Goal: Information Seeking & Learning: Check status

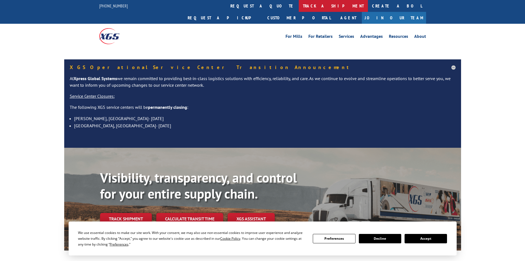
click at [299, 2] on link "track a shipment" at bounding box center [333, 6] width 69 height 12
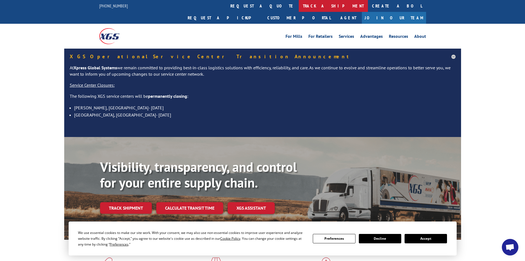
click at [299, 5] on link "track a shipment" at bounding box center [333, 6] width 69 height 12
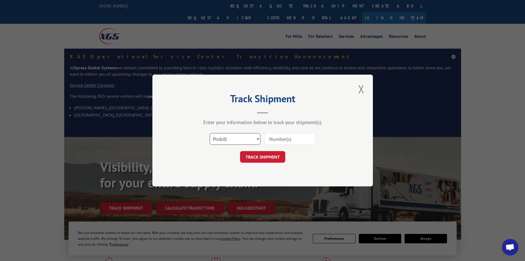
click at [232, 136] on select "Select category... Probill BOL PO" at bounding box center [235, 139] width 51 height 12
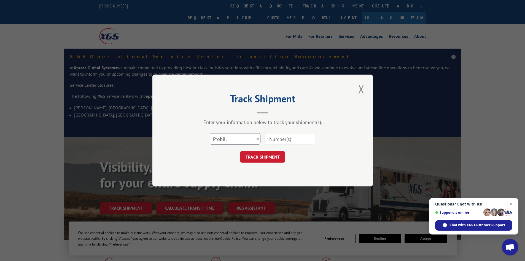
select select "bol"
click at [210, 133] on select "Select category... Probill BOL PO" at bounding box center [235, 139] width 51 height 12
paste input "5948891"
type input "5948891"
click at [269, 158] on button "TRACK SHIPMENT" at bounding box center [262, 157] width 45 height 12
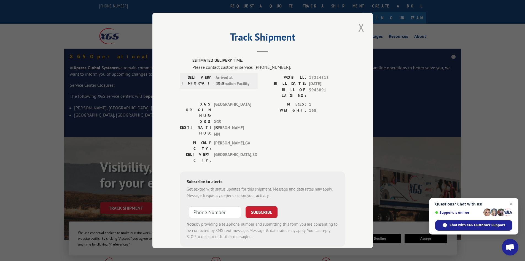
click at [361, 26] on button "Close modal" at bounding box center [361, 27] width 9 height 15
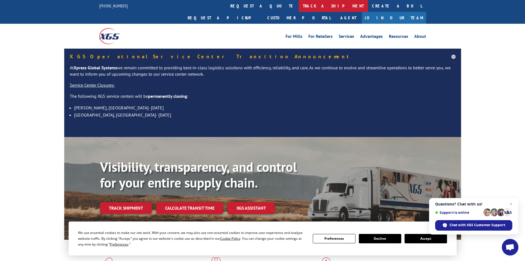
click at [299, 7] on link "track a shipment" at bounding box center [333, 6] width 69 height 12
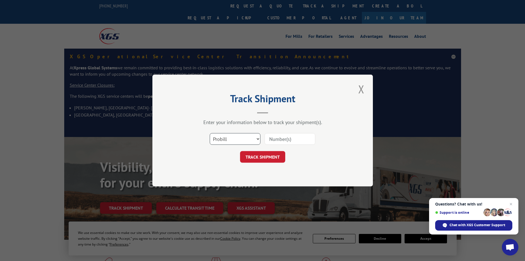
click at [228, 133] on select "Select category... Probill BOL PO" at bounding box center [235, 139] width 51 height 12
select select "bol"
click at [210, 133] on select "Select category... Probill BOL PO" at bounding box center [235, 139] width 51 height 12
paste input "5948891"
type input "5948891"
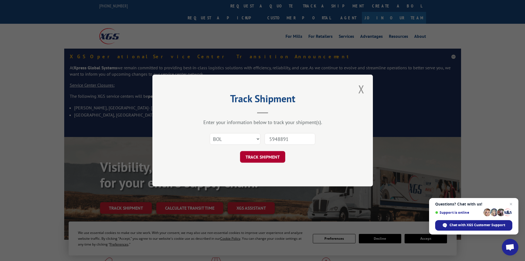
click at [263, 156] on button "TRACK SHIPMENT" at bounding box center [262, 157] width 45 height 12
